Goal: Task Accomplishment & Management: Use online tool/utility

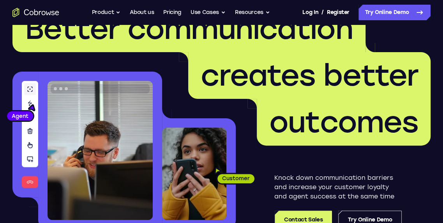
scroll to position [1, 0]
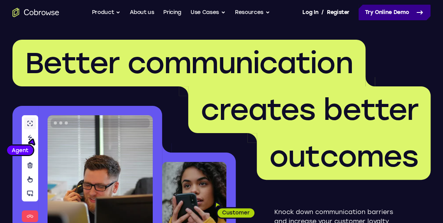
click at [365, 16] on link "Try Online Demo" at bounding box center [395, 13] width 72 height 16
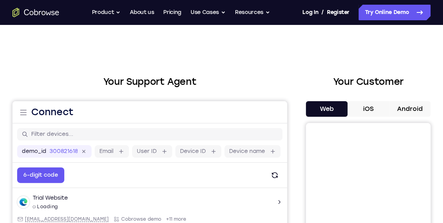
click at [402, 106] on button "Android" at bounding box center [410, 109] width 42 height 16
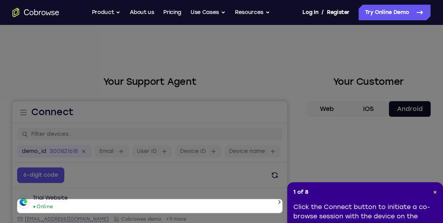
scroll to position [126, 0]
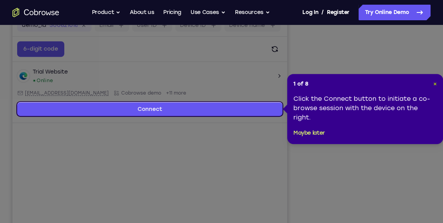
click at [435, 82] on span "×" at bounding box center [436, 84] width 4 height 7
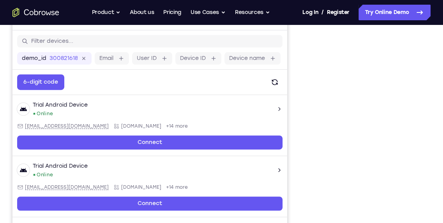
scroll to position [133, 0]
